Goal: Task Accomplishment & Management: Use online tool/utility

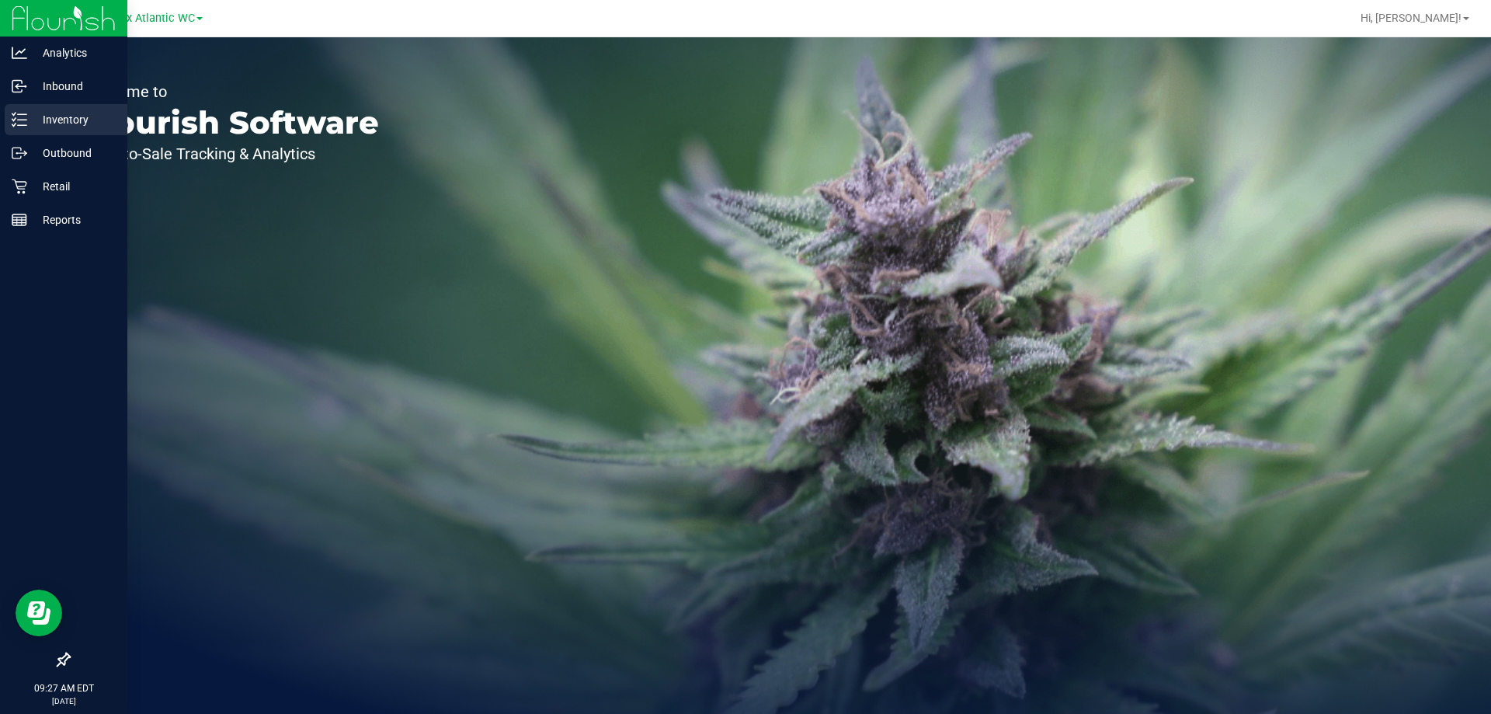
click at [50, 123] on p "Inventory" at bounding box center [73, 119] width 93 height 19
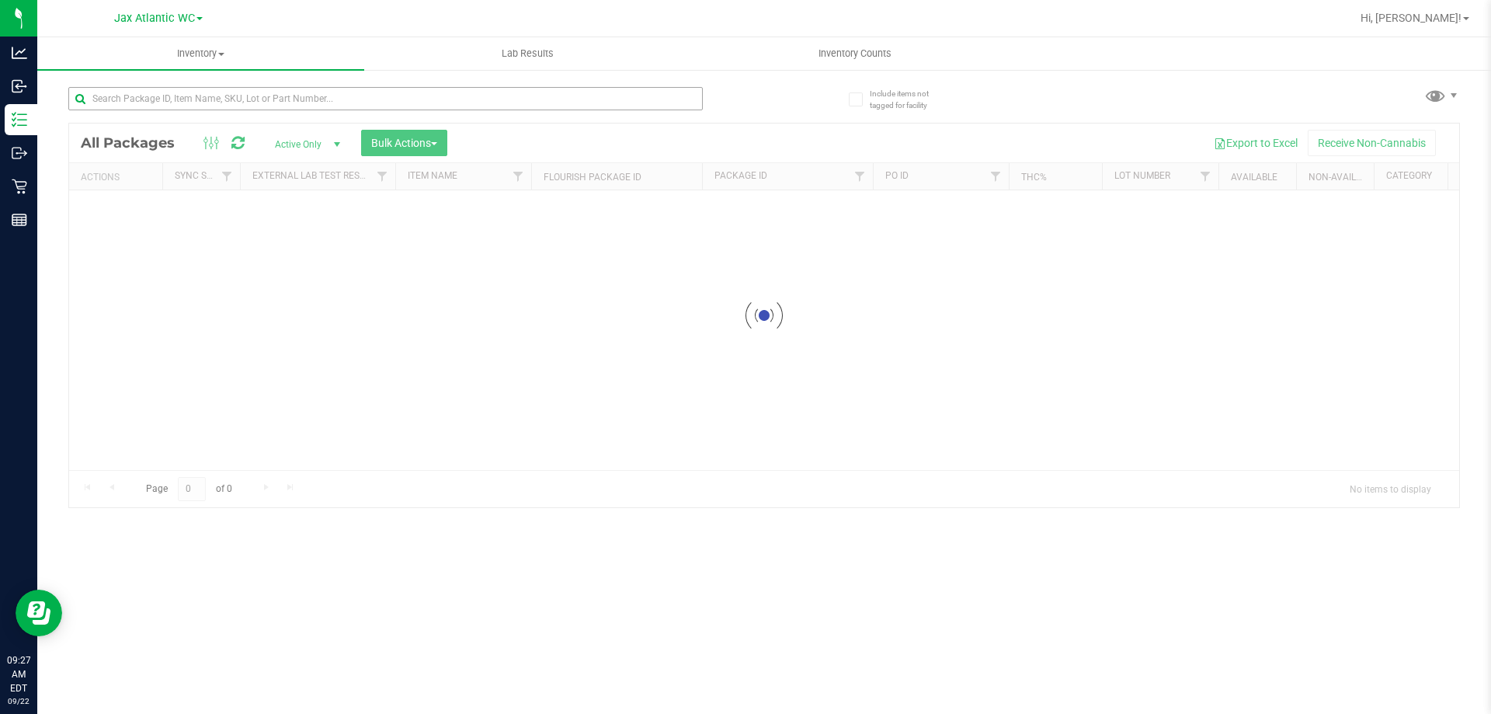
drag, startPoint x: 284, startPoint y: 80, endPoint x: 281, endPoint y: 98, distance: 18.1
click at [283, 82] on div at bounding box center [416, 98] width 696 height 50
click at [280, 104] on input "text" at bounding box center [385, 98] width 635 height 23
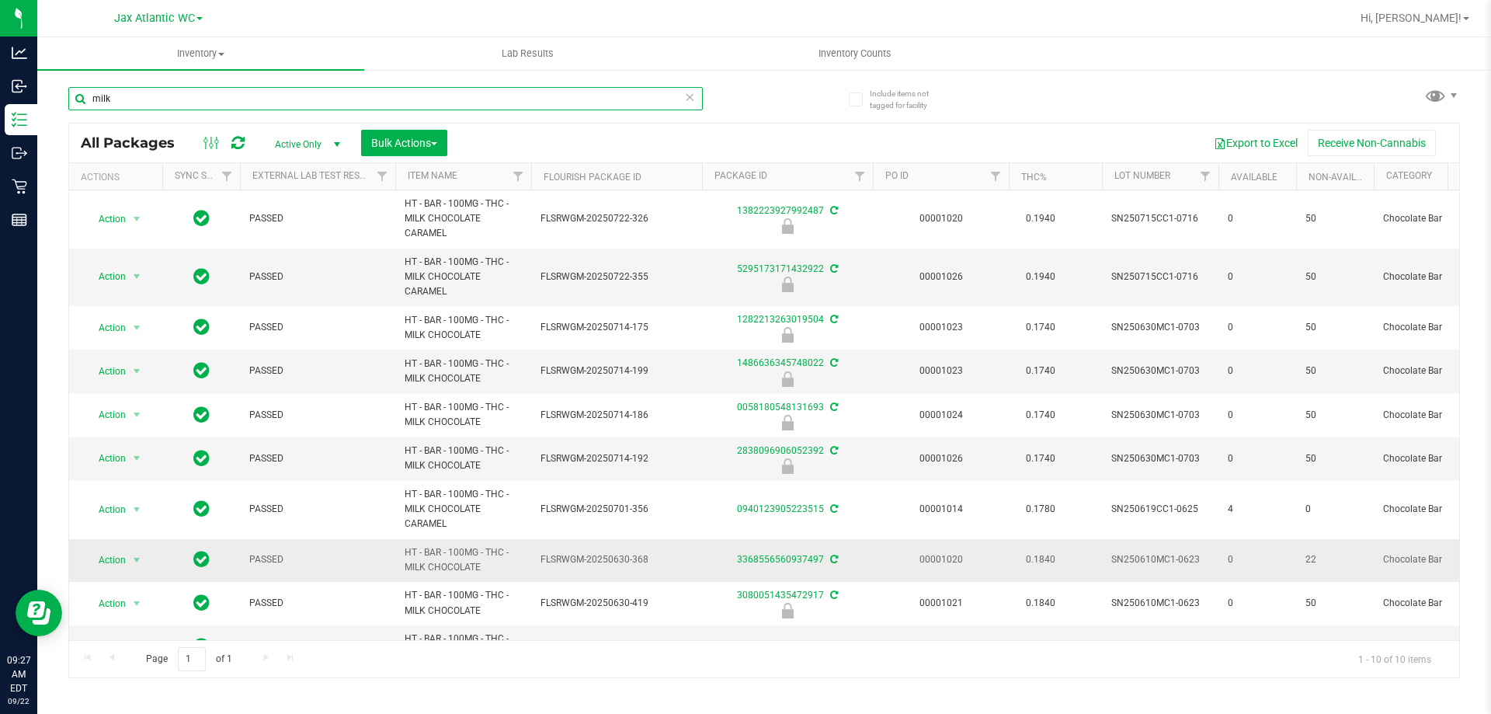
scroll to position [40, 0]
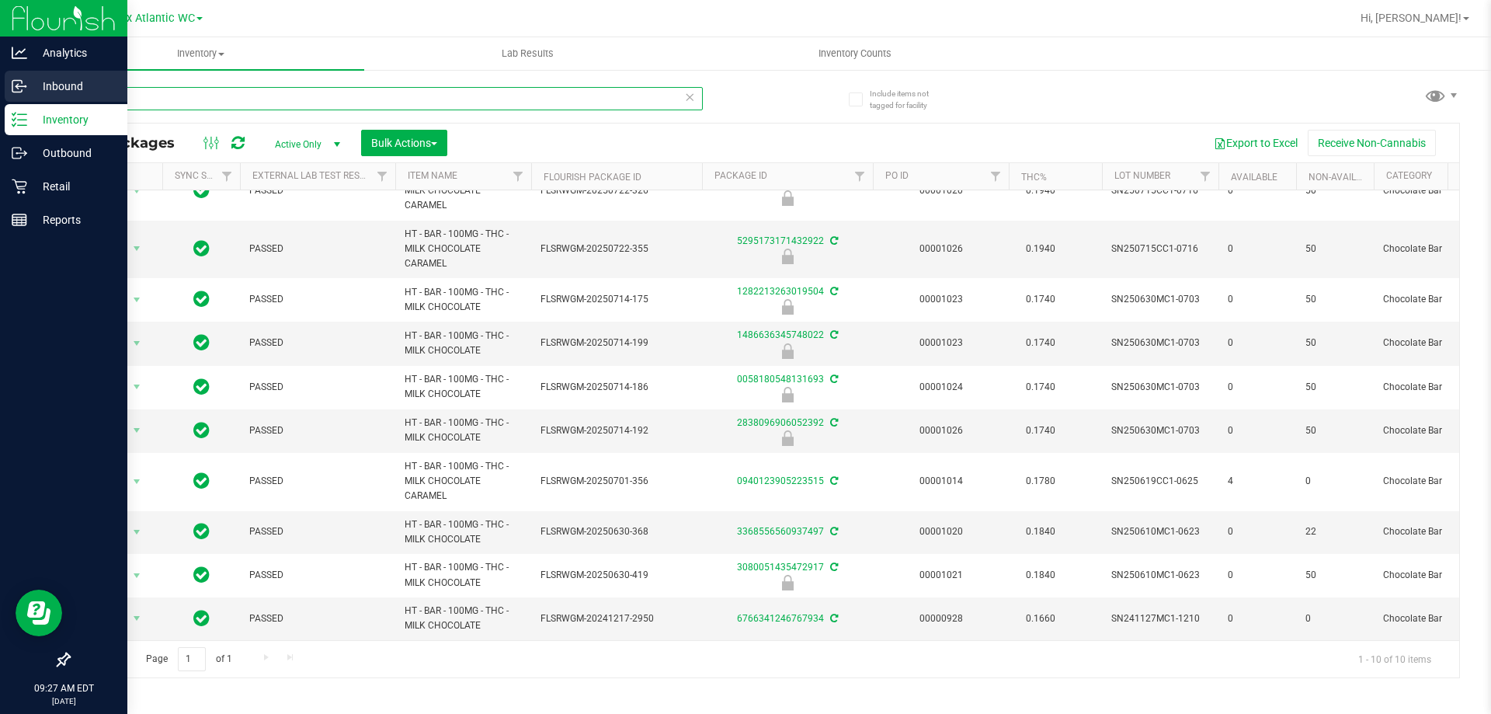
drag, startPoint x: 276, startPoint y: 104, endPoint x: 24, endPoint y: 103, distance: 251.6
click at [5, 104] on div "Analytics Inbound Inventory Outbound Retail Reports 09:27 AM EDT [DATE] 09/22 J…" at bounding box center [745, 357] width 1491 height 714
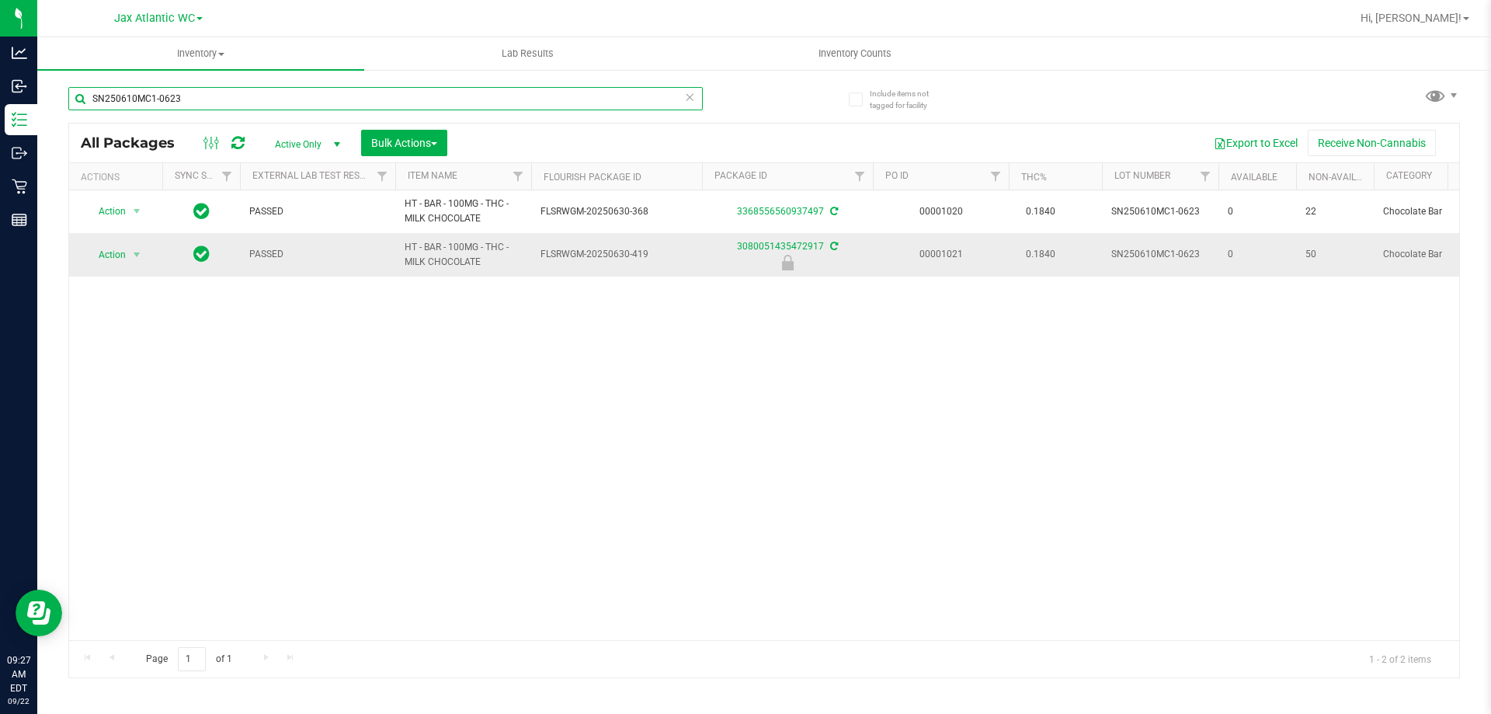
type input "SN250610MC1-0623"
click at [114, 247] on span "Action" at bounding box center [106, 255] width 42 height 22
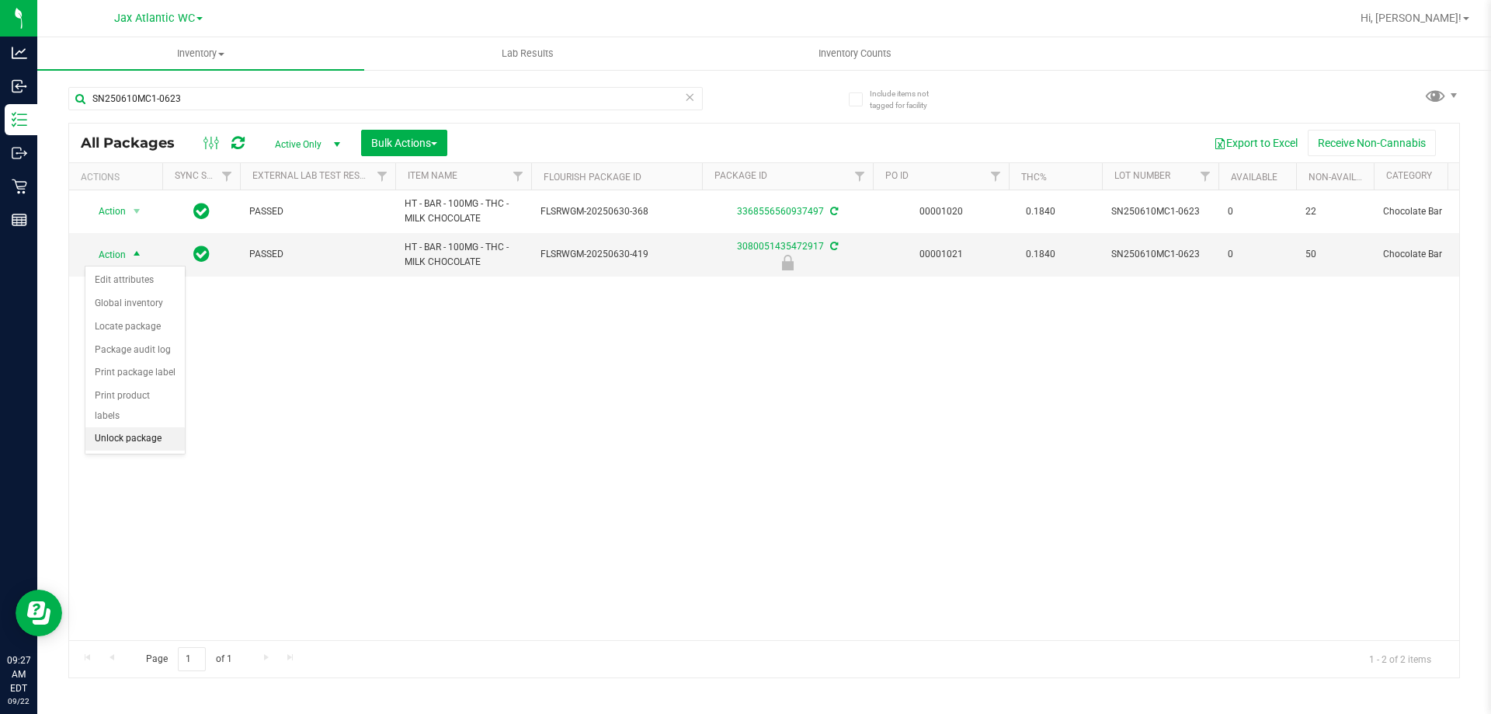
click at [142, 427] on li "Unlock package" at bounding box center [134, 438] width 99 height 23
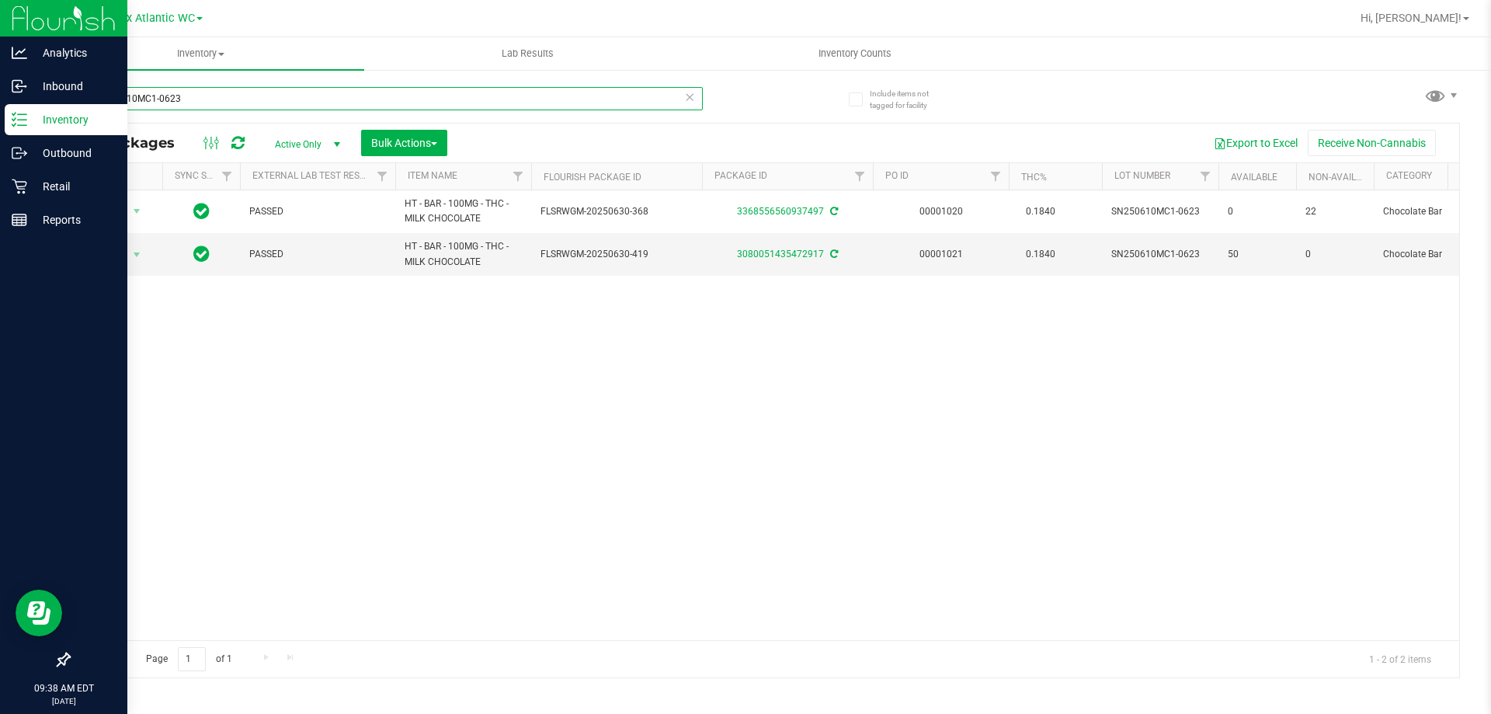
drag, startPoint x: 220, startPoint y: 106, endPoint x: 0, endPoint y: 126, distance: 220.6
click at [0, 127] on div "Analytics Inbound Inventory Outbound Retail Reports 09:38 AM EDT [DATE] 09/22 J…" at bounding box center [745, 357] width 1491 height 714
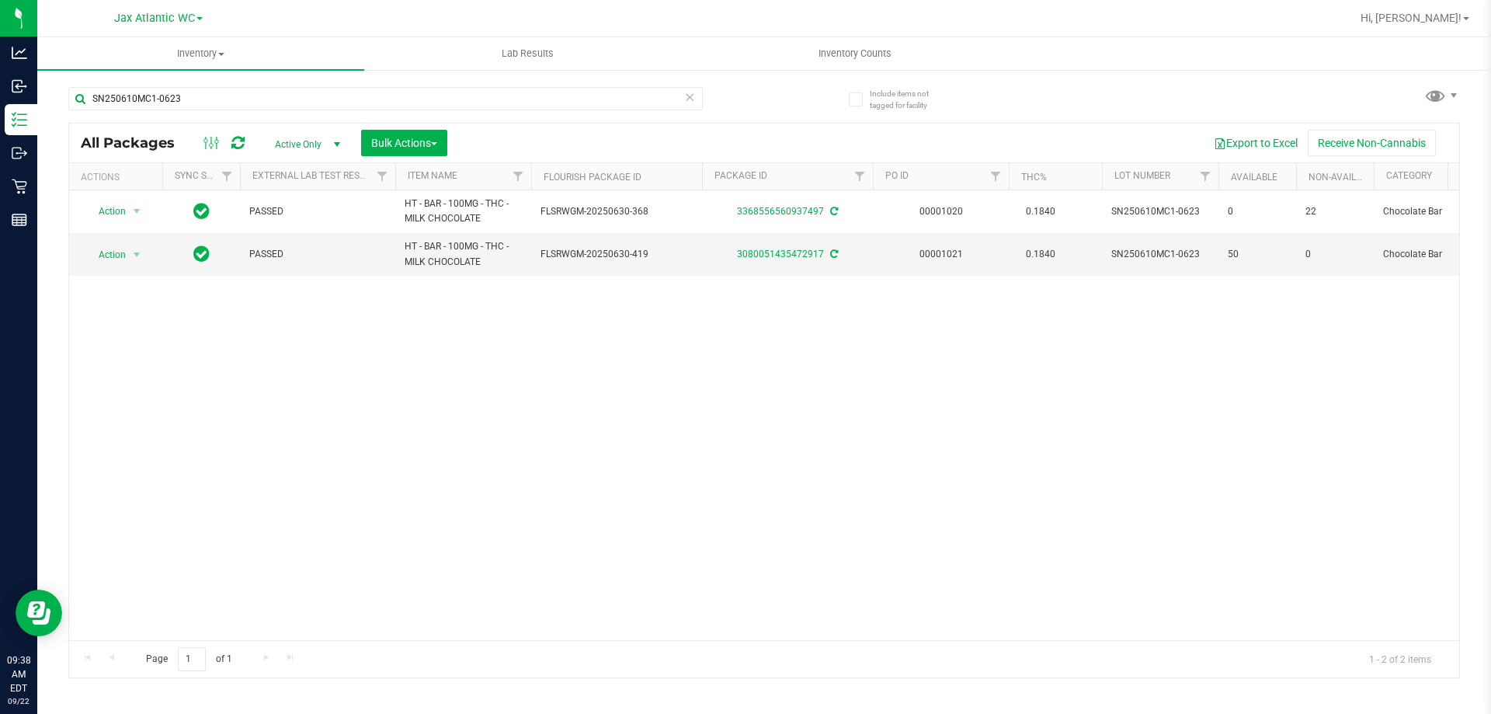
click at [937, 406] on div "Action Action Adjust qty Create package Edit attributes Global inventory Locate…" at bounding box center [764, 415] width 1390 height 450
